Goal: Information Seeking & Learning: Learn about a topic

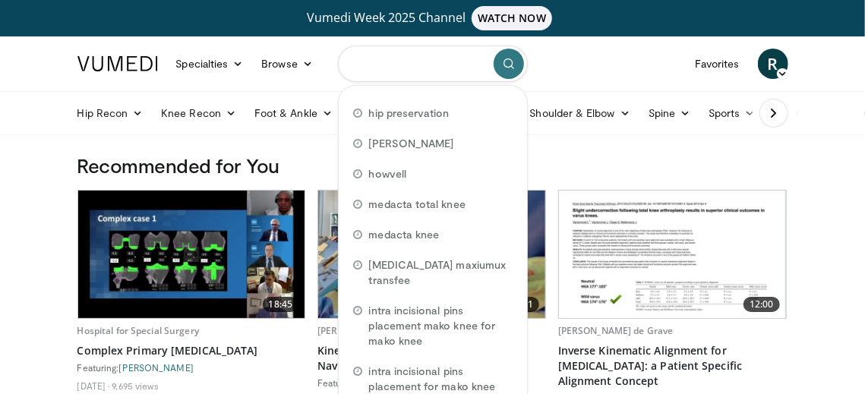
click at [391, 64] on input "Search topics, interventions" at bounding box center [433, 64] width 190 height 36
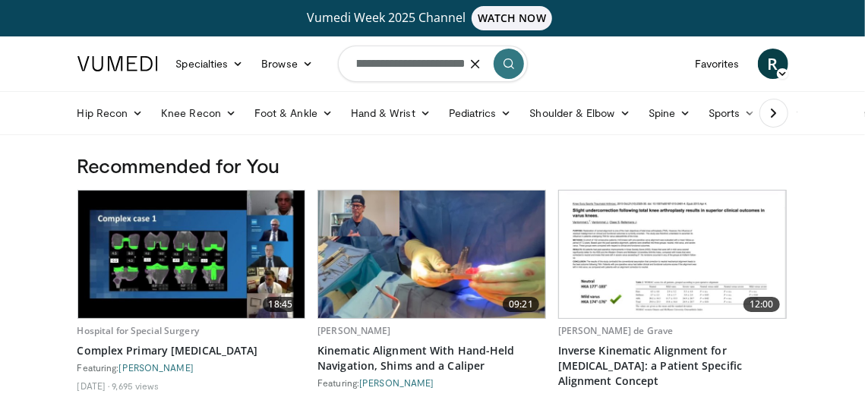
scroll to position [0, 37]
type input "**********"
click at [453, 63] on input "**********" at bounding box center [433, 64] width 190 height 36
click at [469, 67] on icon "button" at bounding box center [475, 64] width 12 height 12
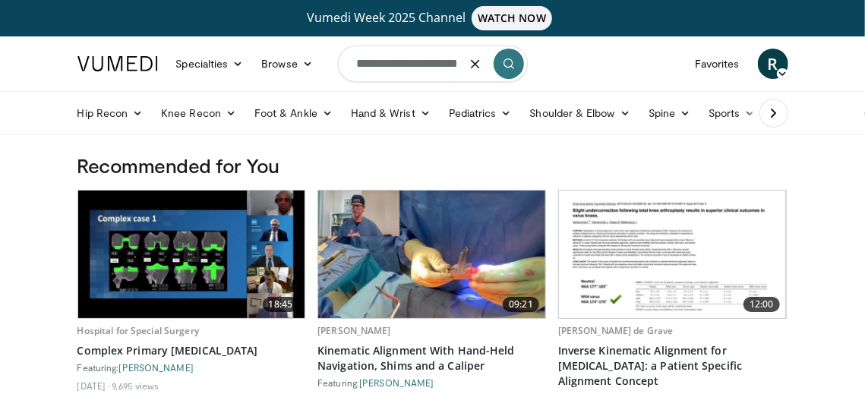
scroll to position [0, 19]
type input "**********"
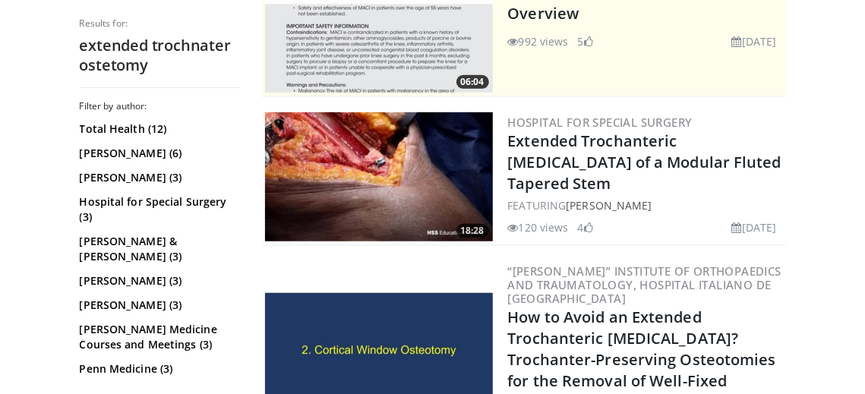
scroll to position [427, 0]
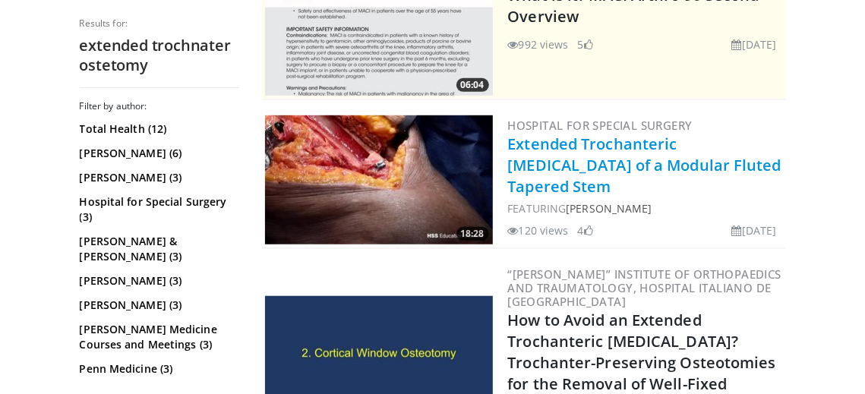
click at [550, 134] on link "Extended Trochanteric [MEDICAL_DATA] of a Modular Fluted Tapered Stem" at bounding box center [644, 165] width 273 height 63
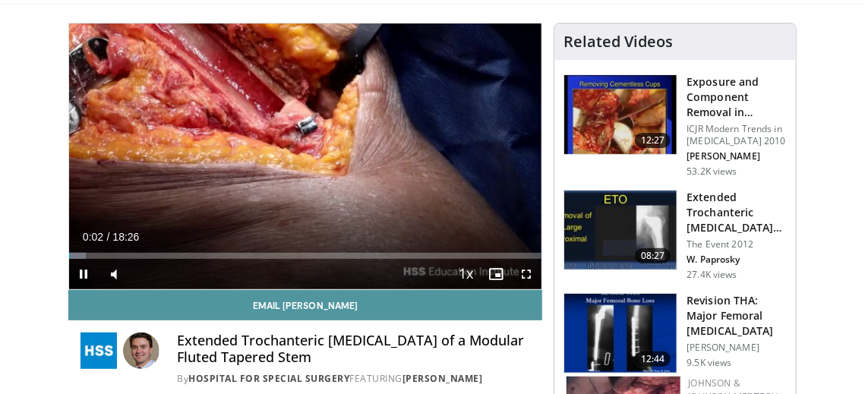
scroll to position [130, 0]
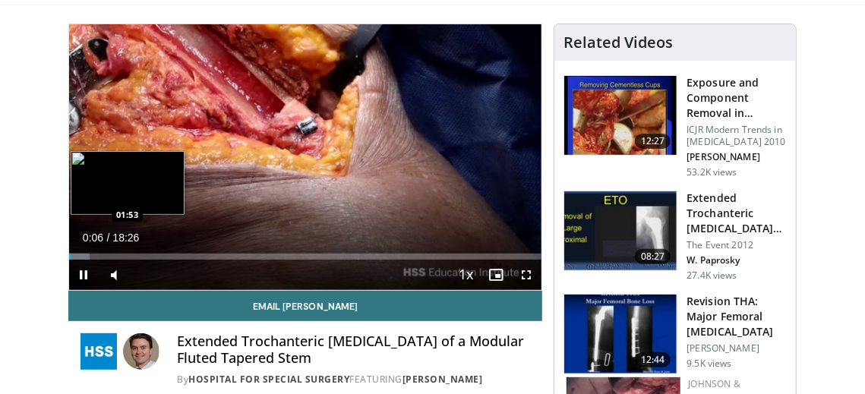
click at [115, 257] on div "Loaded : 4.47% 00:06 01:53" at bounding box center [305, 257] width 473 height 6
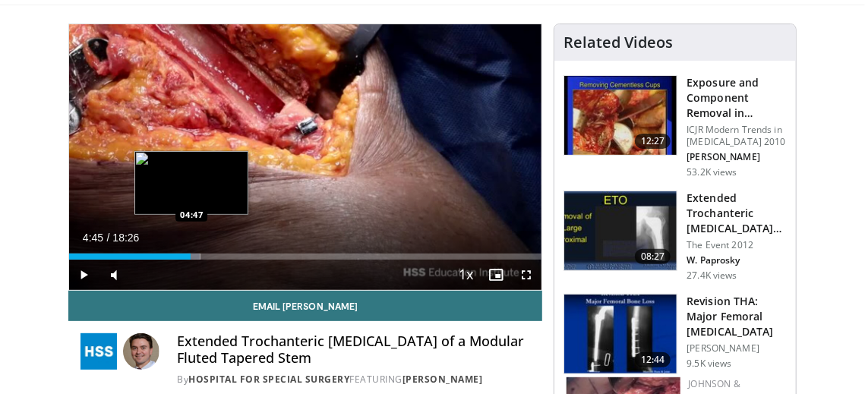
click at [191, 254] on div "Loaded : 27.77% 04:04 04:47" at bounding box center [305, 257] width 473 height 6
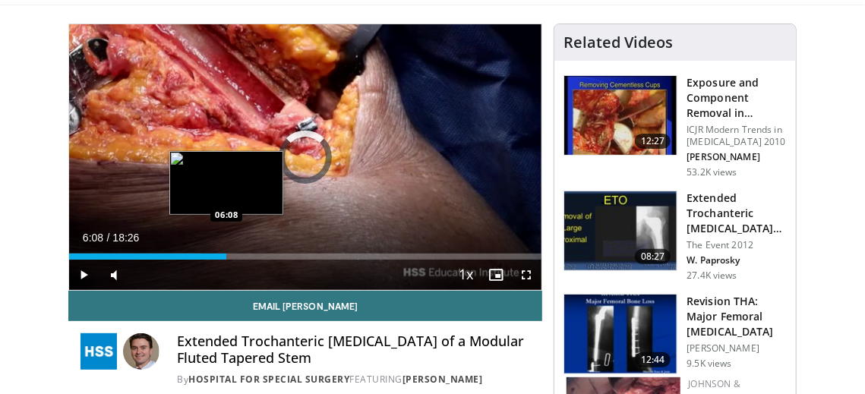
click at [226, 254] on div "Loaded : 27.77% 04:46 06:08" at bounding box center [305, 257] width 473 height 6
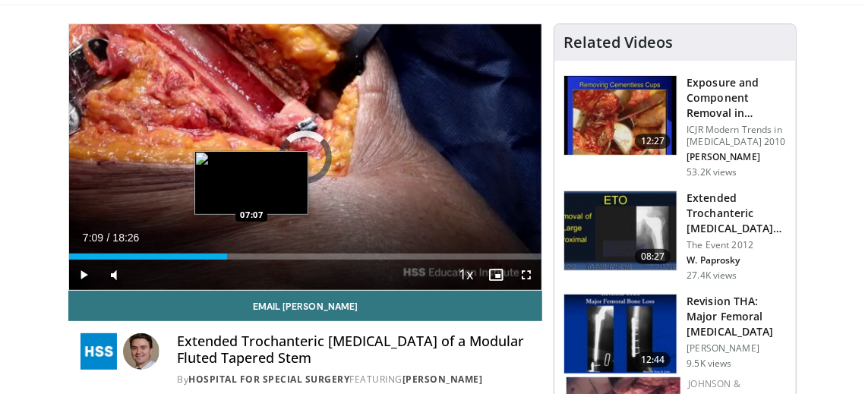
click at [252, 254] on div "Loaded : 0.00% 07:09 07:07" at bounding box center [305, 257] width 473 height 6
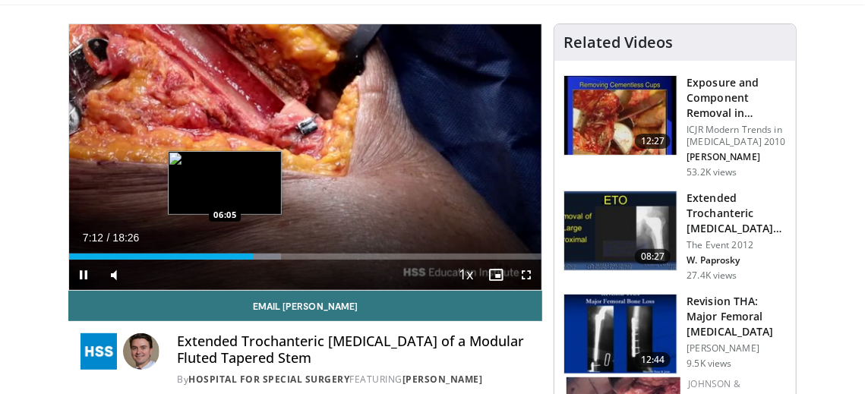
click at [225, 257] on div "Loaded : 44.80% 07:12 06:05" at bounding box center [305, 257] width 473 height 6
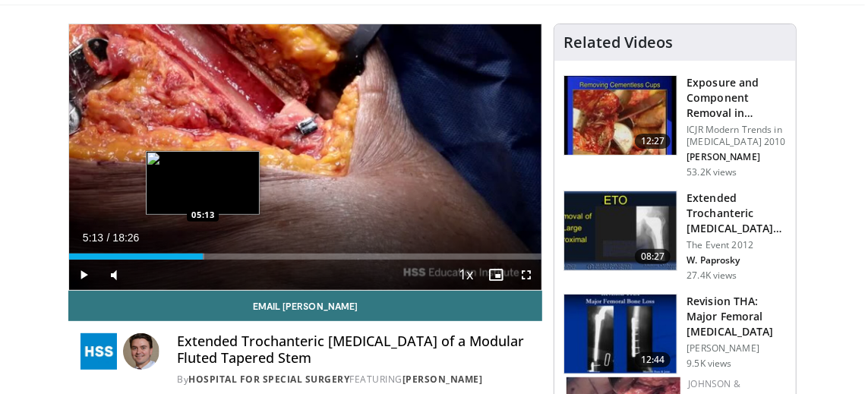
click at [203, 251] on div "Loaded : 28.67% 05:13 05:13" at bounding box center [305, 252] width 473 height 14
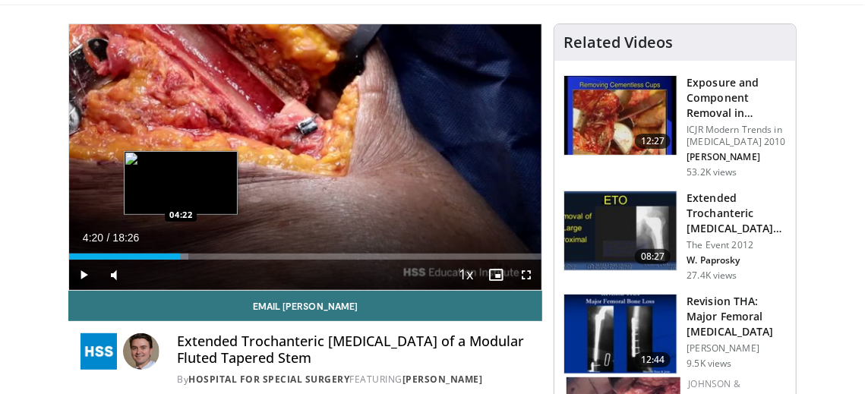
click at [180, 251] on div "Loaded : 25.32% 04:20 04:22" at bounding box center [305, 252] width 473 height 14
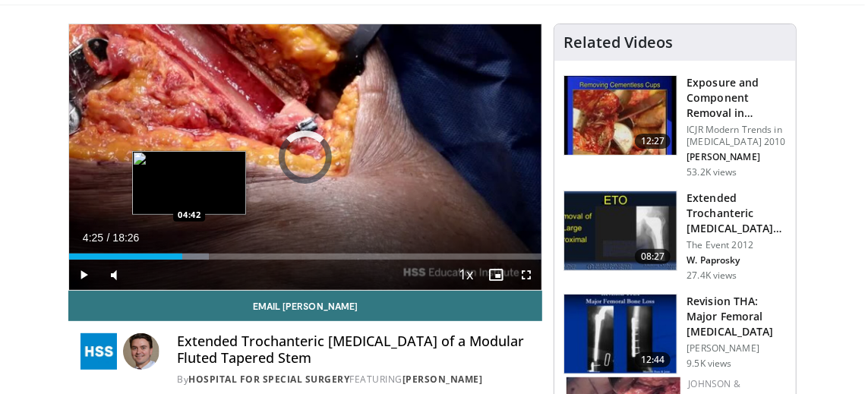
click at [188, 256] on div "Loaded : 29.56% 04:26 04:42" at bounding box center [305, 257] width 473 height 6
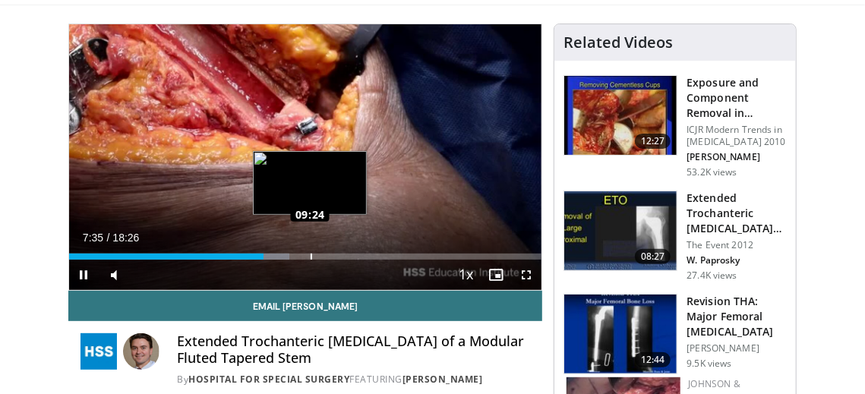
click at [309, 250] on div "Loaded : 46.59% 09:24 09:24" at bounding box center [305, 252] width 473 height 14
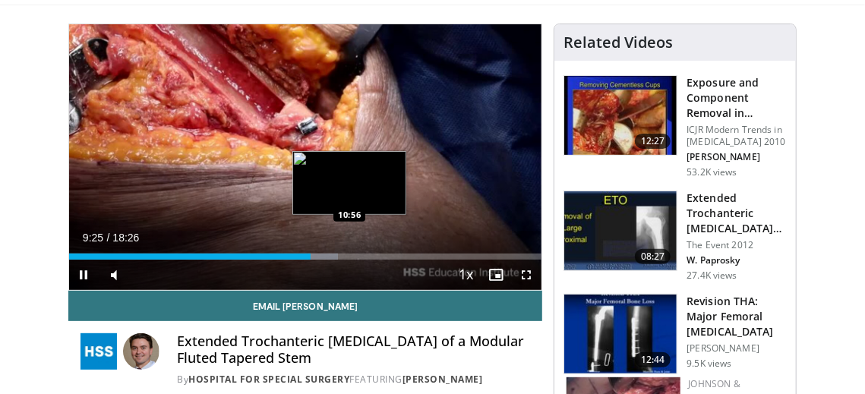
click at [350, 257] on div "Loaded : 56.97% 09:26 10:56" at bounding box center [305, 257] width 473 height 6
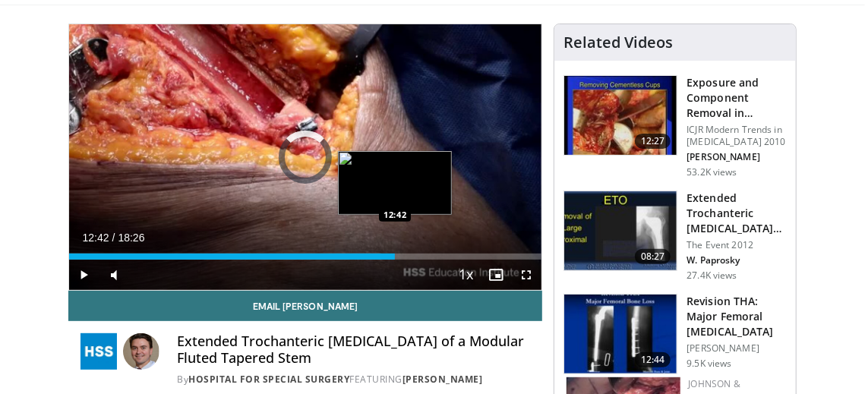
click at [395, 252] on div "Loaded : 66.01% 12:42 12:42" at bounding box center [305, 252] width 473 height 14
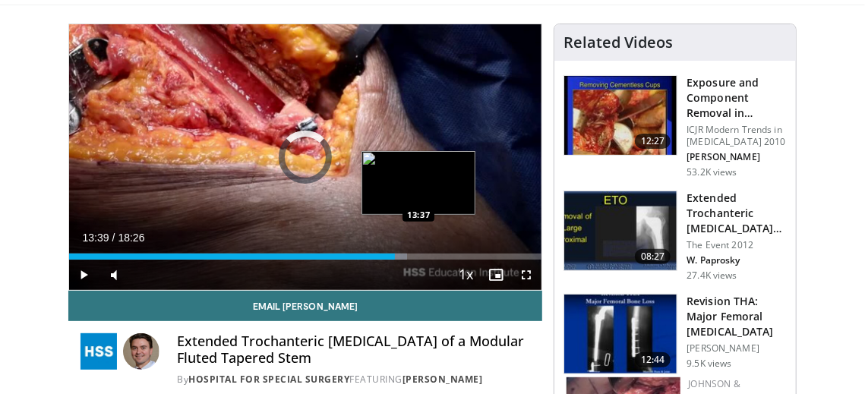
click at [418, 257] on div "Loaded : 71.44% 12:43 13:37" at bounding box center [305, 257] width 473 height 6
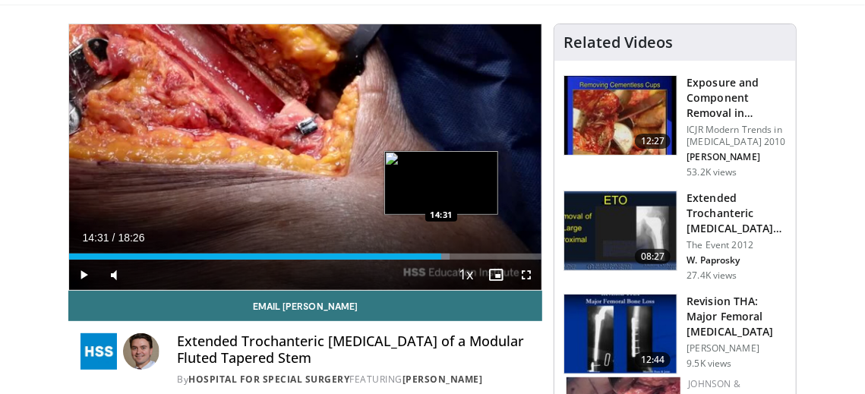
click at [441, 251] on div "Loaded : 80.48% 13:43 14:31" at bounding box center [305, 252] width 473 height 14
click at [456, 254] on div "Progress Bar" at bounding box center [450, 257] width 42 height 6
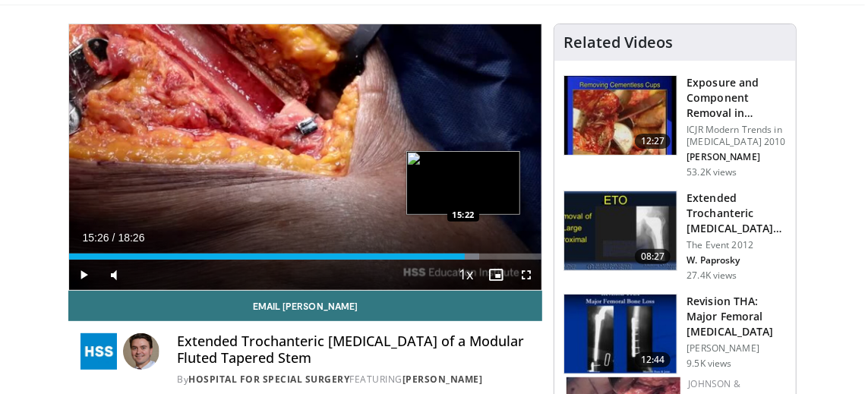
click at [465, 256] on div "Progress Bar" at bounding box center [461, 257] width 36 height 6
click at [475, 256] on div "Progress Bar" at bounding box center [472, 257] width 40 height 6
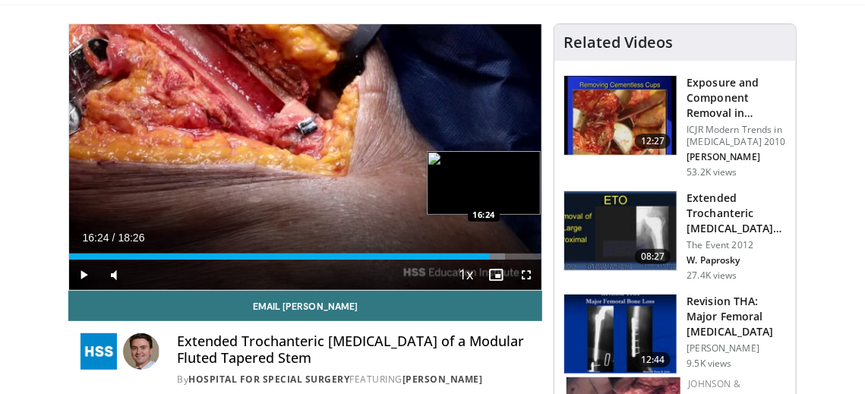
click at [490, 254] on div "Progress Bar" at bounding box center [491, 257] width 28 height 6
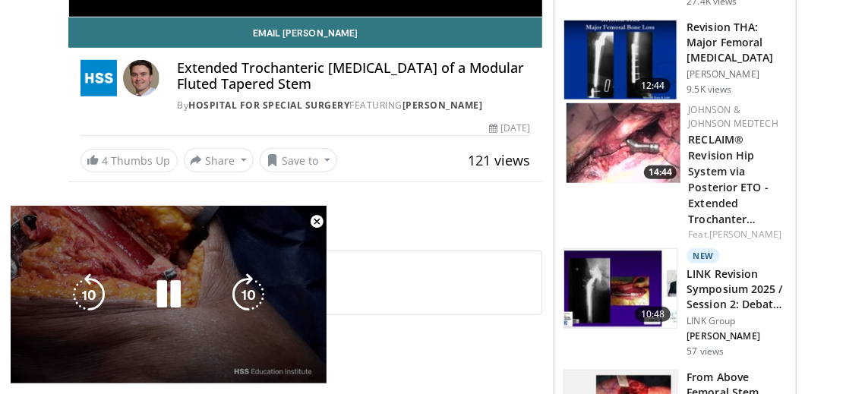
scroll to position [406, 0]
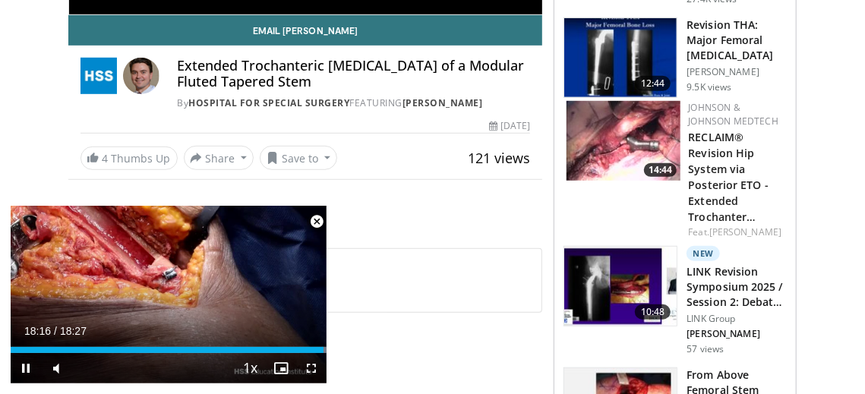
click at [315, 227] on span "Video Player" at bounding box center [316, 222] width 30 height 30
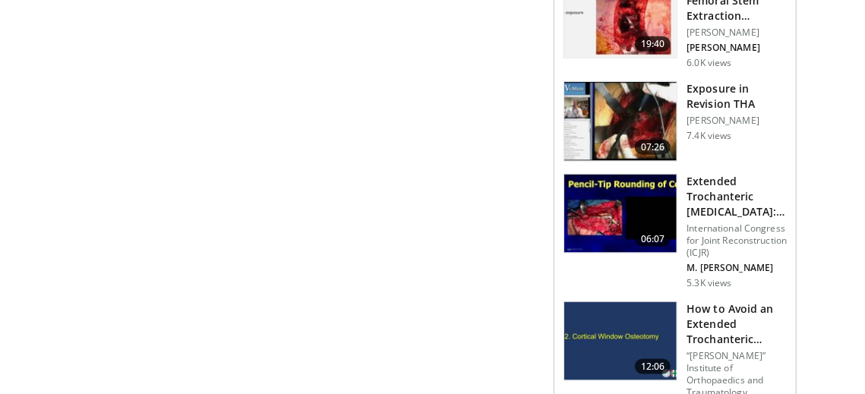
scroll to position [797, 0]
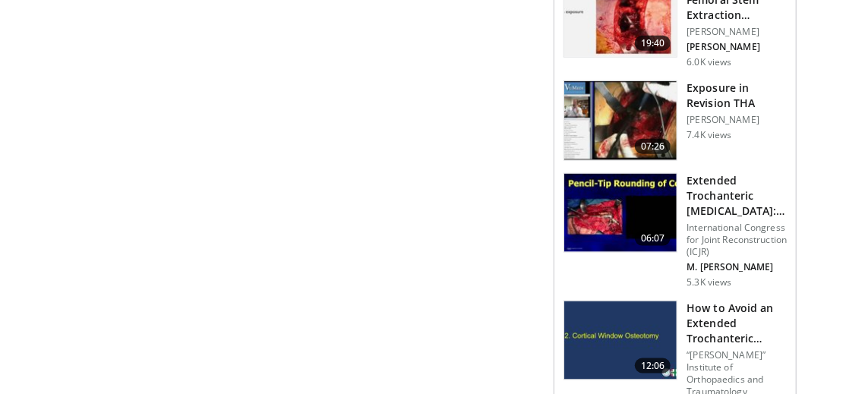
click at [622, 236] on img at bounding box center [620, 213] width 112 height 79
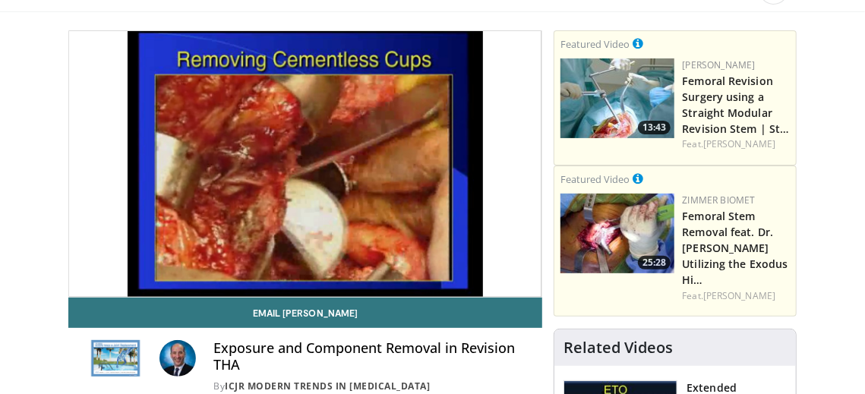
scroll to position [130, 0]
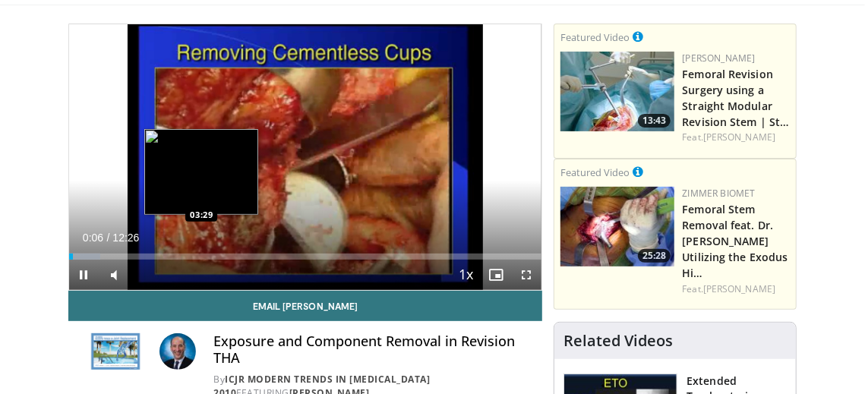
click at [200, 256] on div "Loaded : 6.68% 00:06 03:29" at bounding box center [305, 257] width 473 height 6
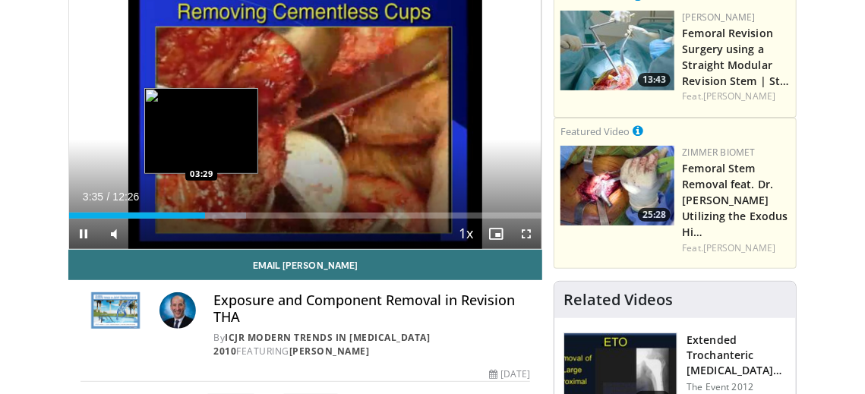
scroll to position [159, 0]
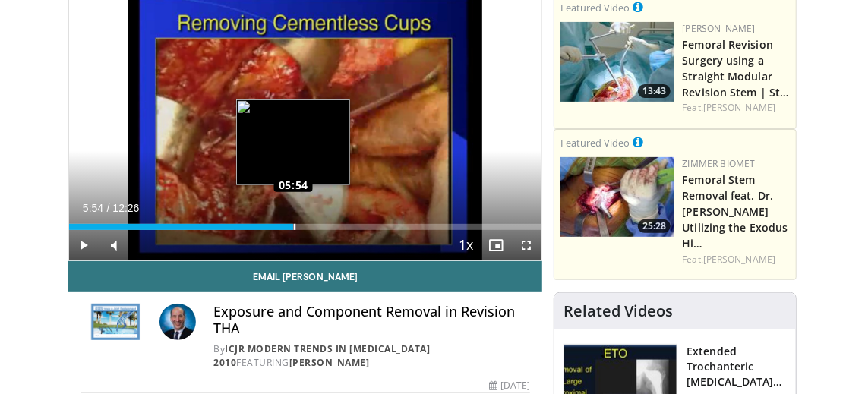
click at [293, 224] on div "Loaded : 48.12% 05:54 05:54" at bounding box center [305, 227] width 473 height 6
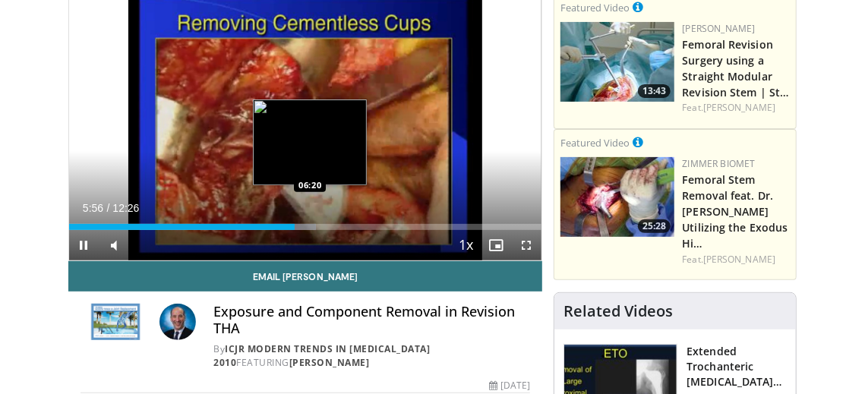
click at [311, 226] on video-js "**********" at bounding box center [305, 128] width 473 height 266
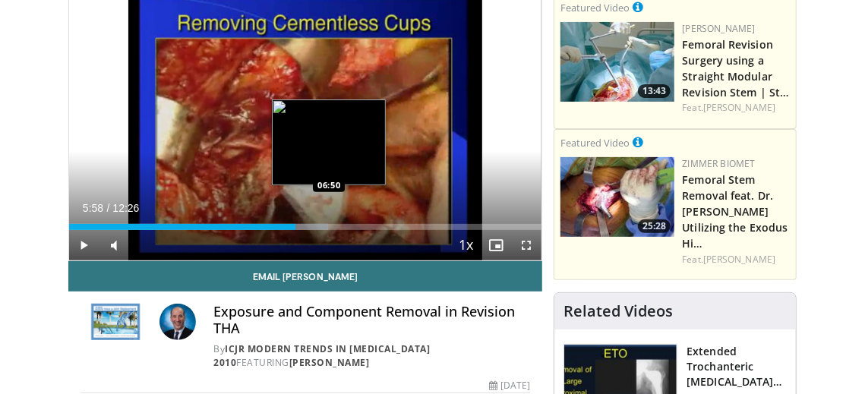
click at [330, 224] on div "Loaded : 54.89% 05:58 06:50" at bounding box center [305, 227] width 473 height 6
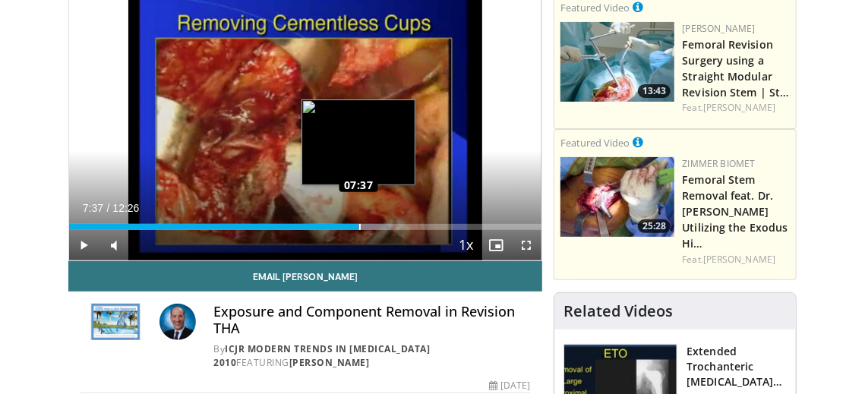
click at [358, 226] on div "Loaded : 68.17% 07:37 07:37" at bounding box center [305, 227] width 473 height 6
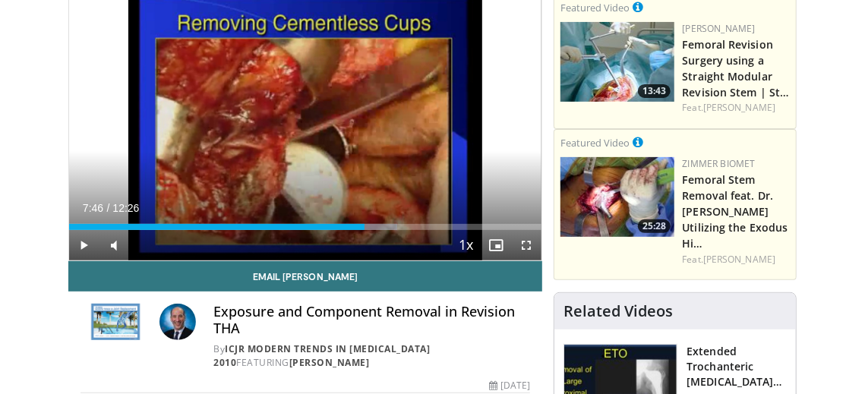
click at [365, 226] on div "Progress Bar" at bounding box center [368, 227] width 58 height 6
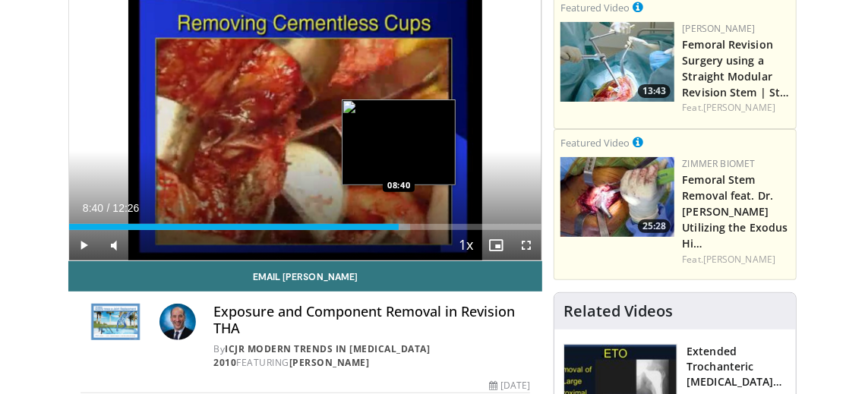
click at [398, 220] on div "Loaded : 72.18% 08:40 08:40" at bounding box center [305, 223] width 473 height 14
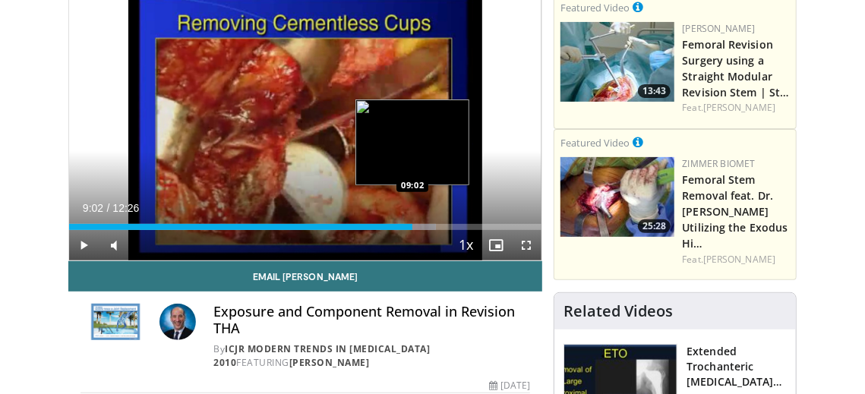
click at [412, 222] on div "Loaded : 77.65% 09:02 09:02" at bounding box center [305, 223] width 473 height 14
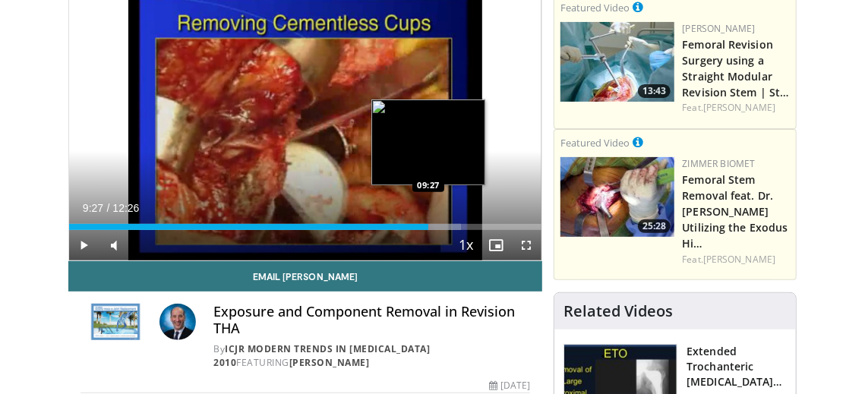
click at [428, 227] on div "Progress Bar" at bounding box center [430, 227] width 62 height 6
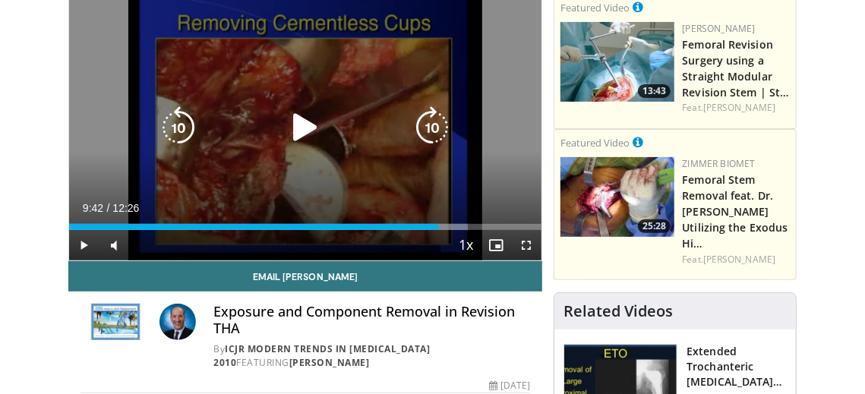
click at [438, 227] on div "Progress Bar" at bounding box center [443, 227] width 49 height 6
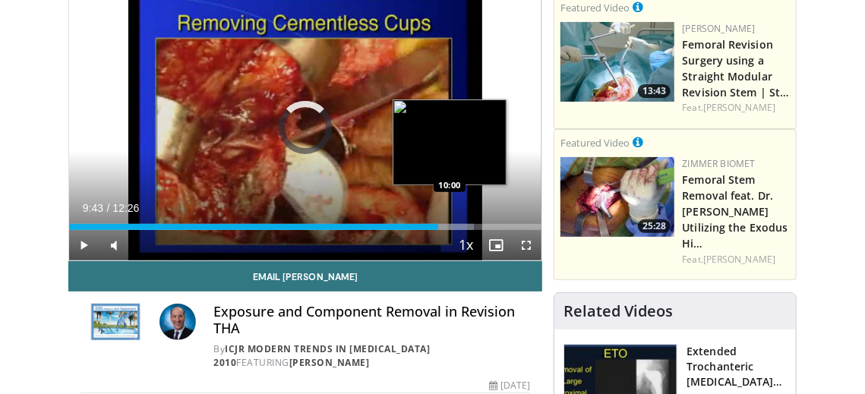
click at [450, 227] on div "Progress Bar" at bounding box center [447, 227] width 55 height 6
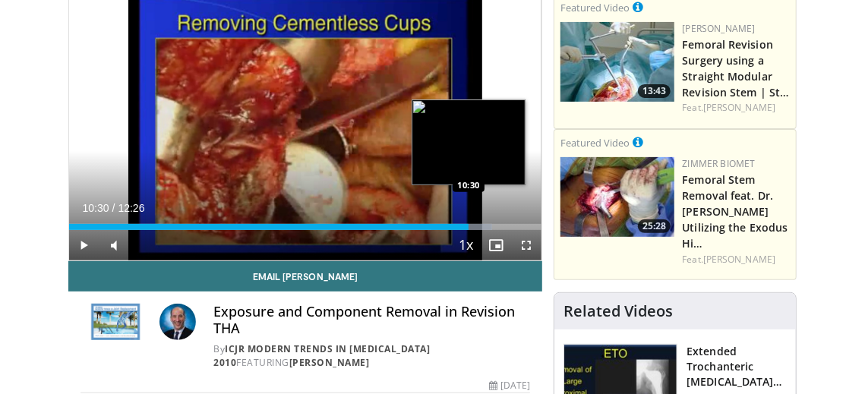
click at [469, 220] on div "Loaded : 89.56% 10:30 10:30" at bounding box center [305, 223] width 473 height 14
click at [477, 225] on div "Progress Bar" at bounding box center [481, 227] width 62 height 6
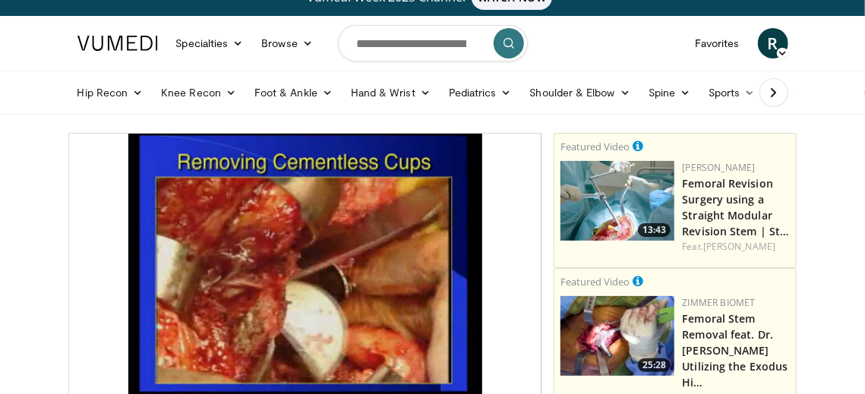
scroll to position [0, 0]
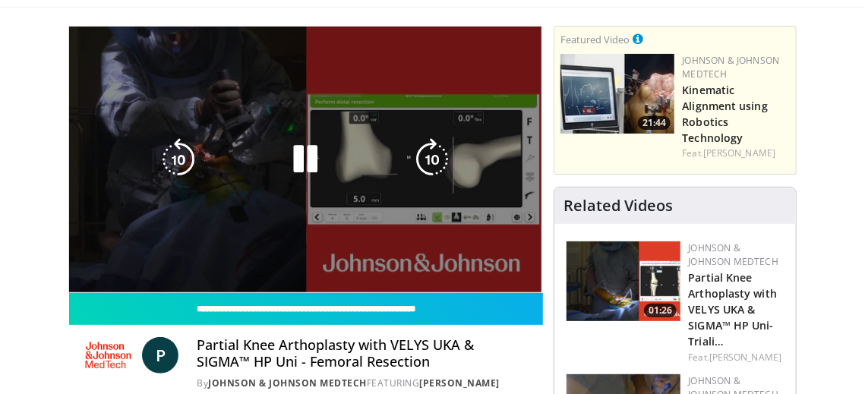
scroll to position [128, 0]
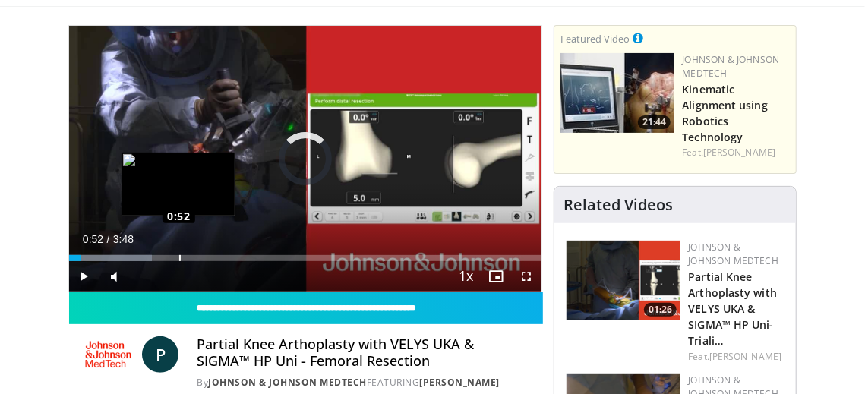
click at [178, 252] on div "Loaded : 17.56% 0:05 0:52" at bounding box center [305, 254] width 473 height 14
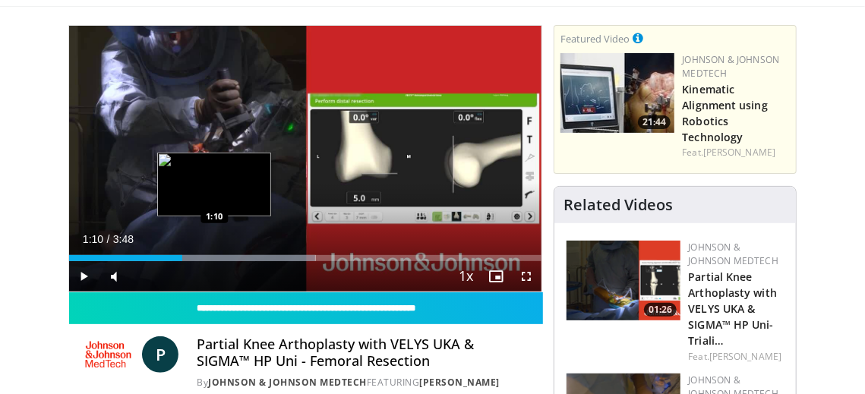
click at [213, 259] on div "Progress Bar" at bounding box center [243, 258] width 143 height 6
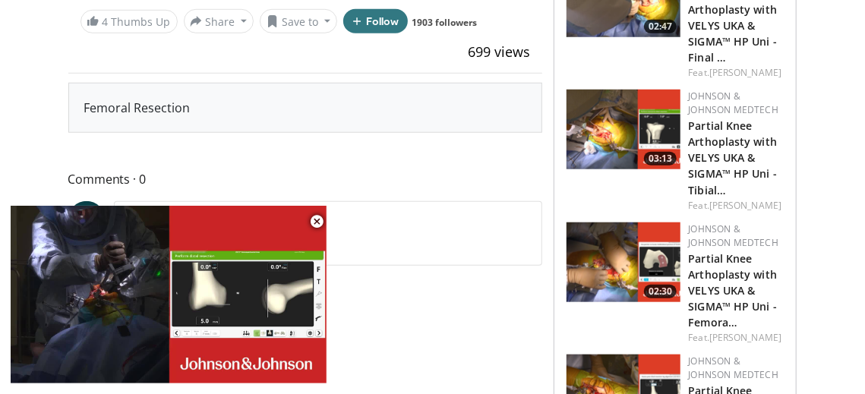
scroll to position [558, 0]
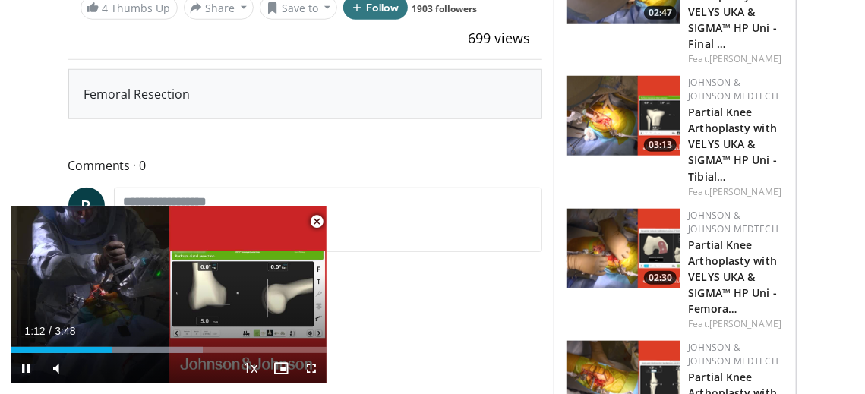
click at [314, 223] on span "Video Player" at bounding box center [316, 222] width 30 height 30
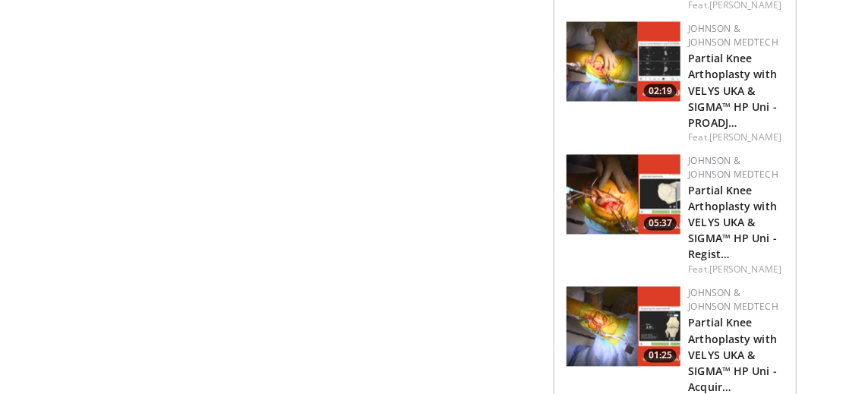
scroll to position [1143, 0]
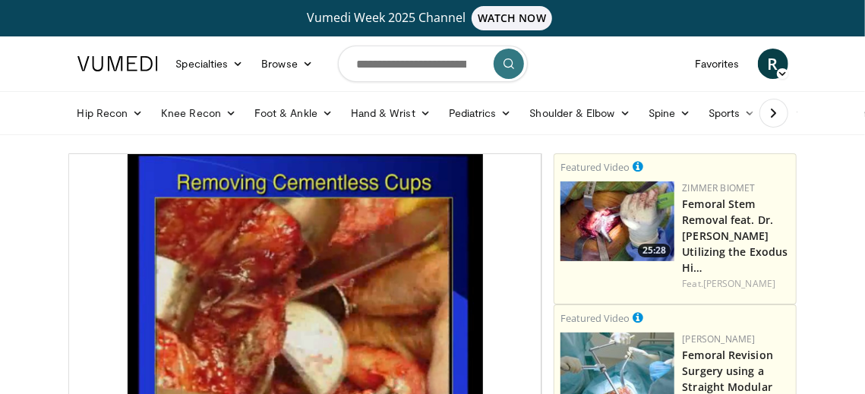
scroll to position [134, 0]
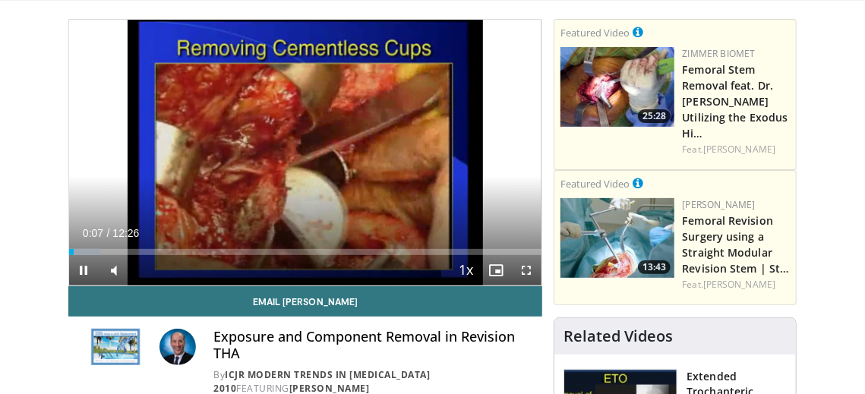
click at [213, 255] on div "Current Time 0:07 / Duration 12:26 Pause Skip Backward Skip Forward Mute Loaded…" at bounding box center [305, 270] width 473 height 30
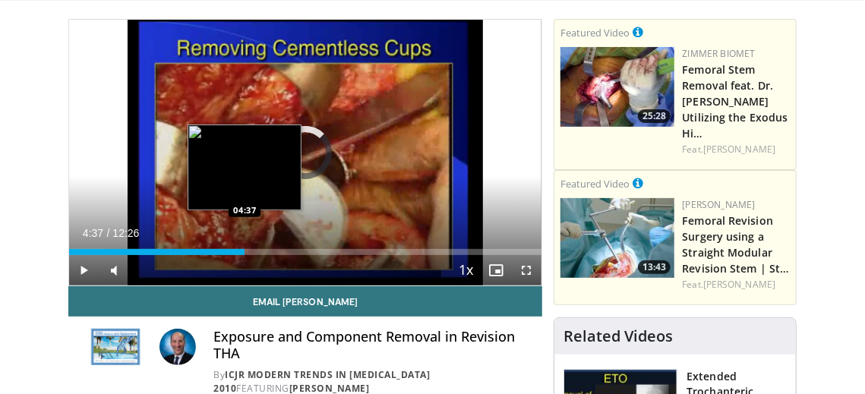
click at [244, 245] on div "Loaded : 8.01% 04:37 04:37" at bounding box center [305, 248] width 473 height 14
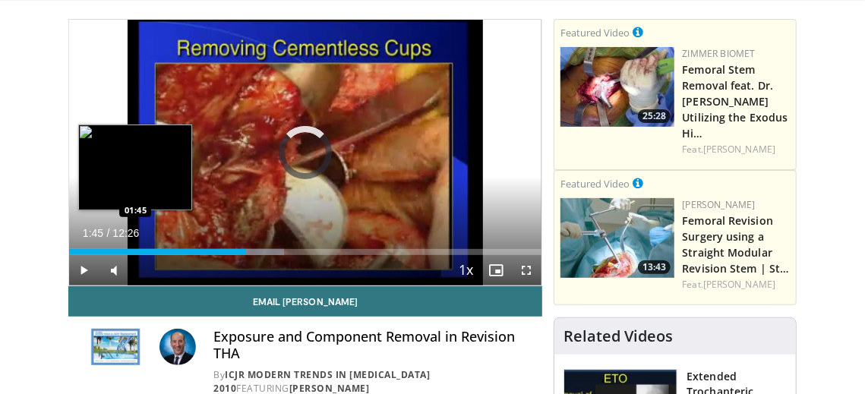
click at [134, 241] on div "Loaded : 45.52% 04:40 01:45" at bounding box center [305, 248] width 473 height 14
